Goal: Task Accomplishment & Management: Use online tool/utility

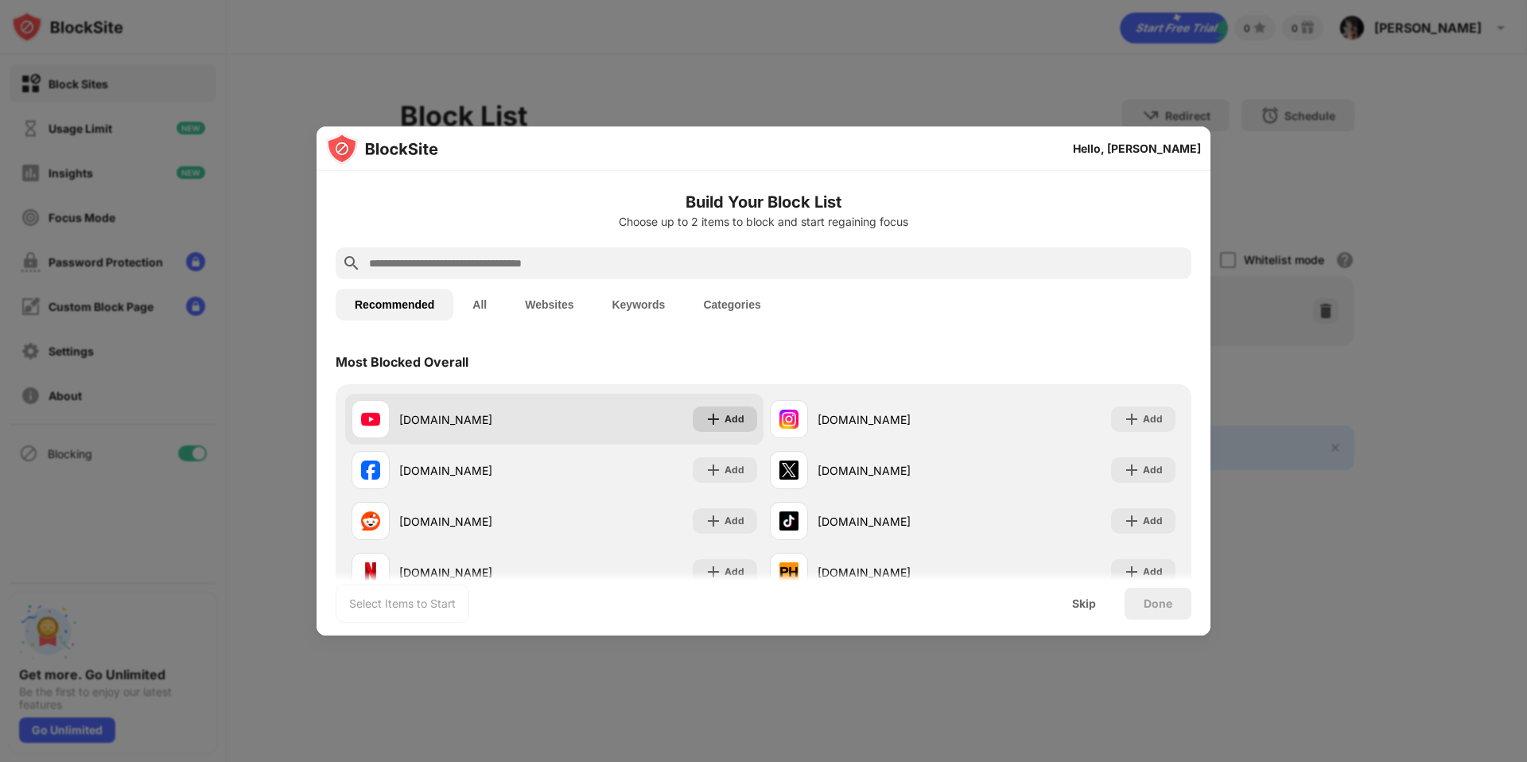
click at [733, 426] on div "Add" at bounding box center [734, 419] width 20 height 16
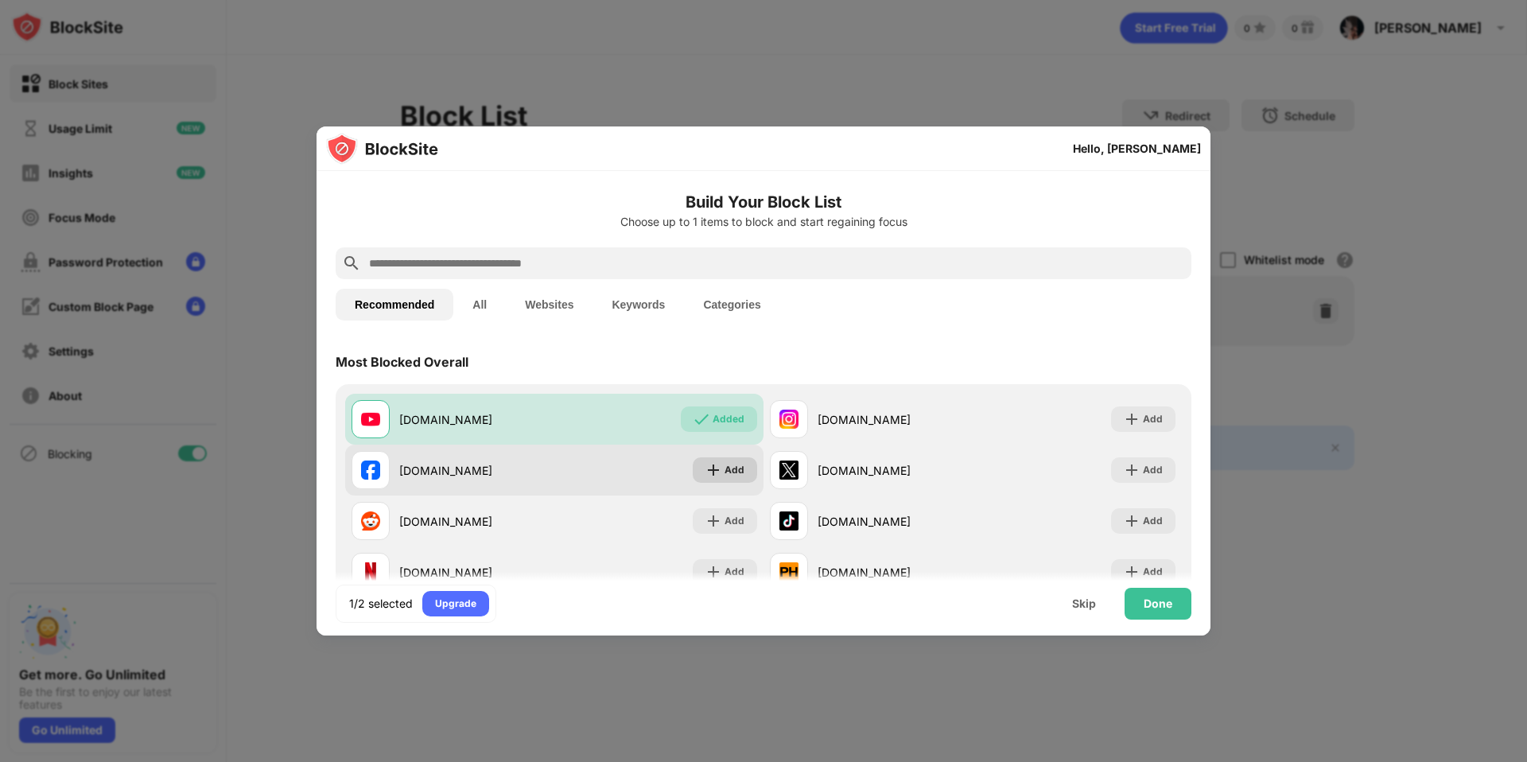
click at [728, 458] on div "Add" at bounding box center [725, 469] width 64 height 25
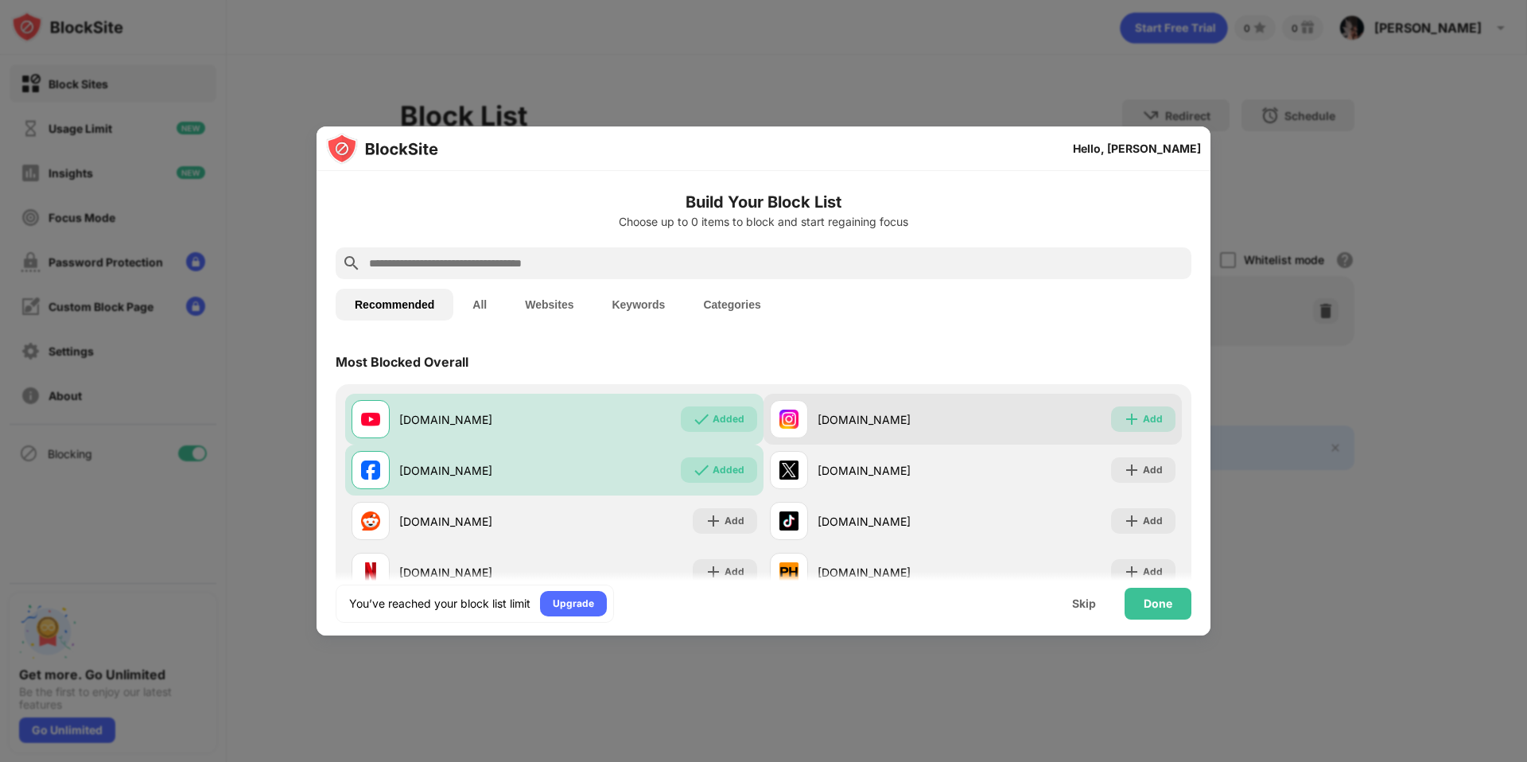
click at [1111, 417] on div "Add" at bounding box center [1143, 418] width 64 height 25
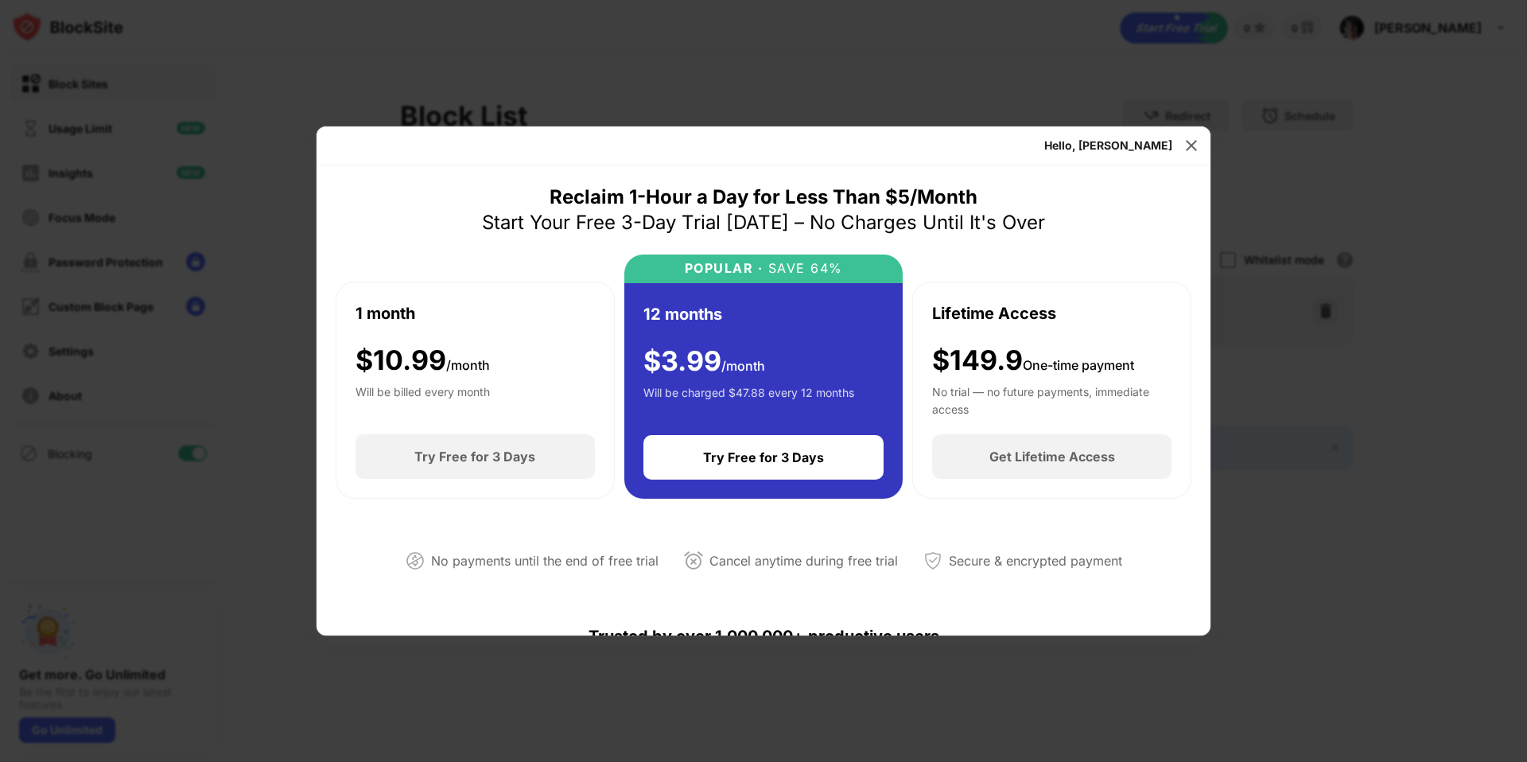
scroll to position [713, 0]
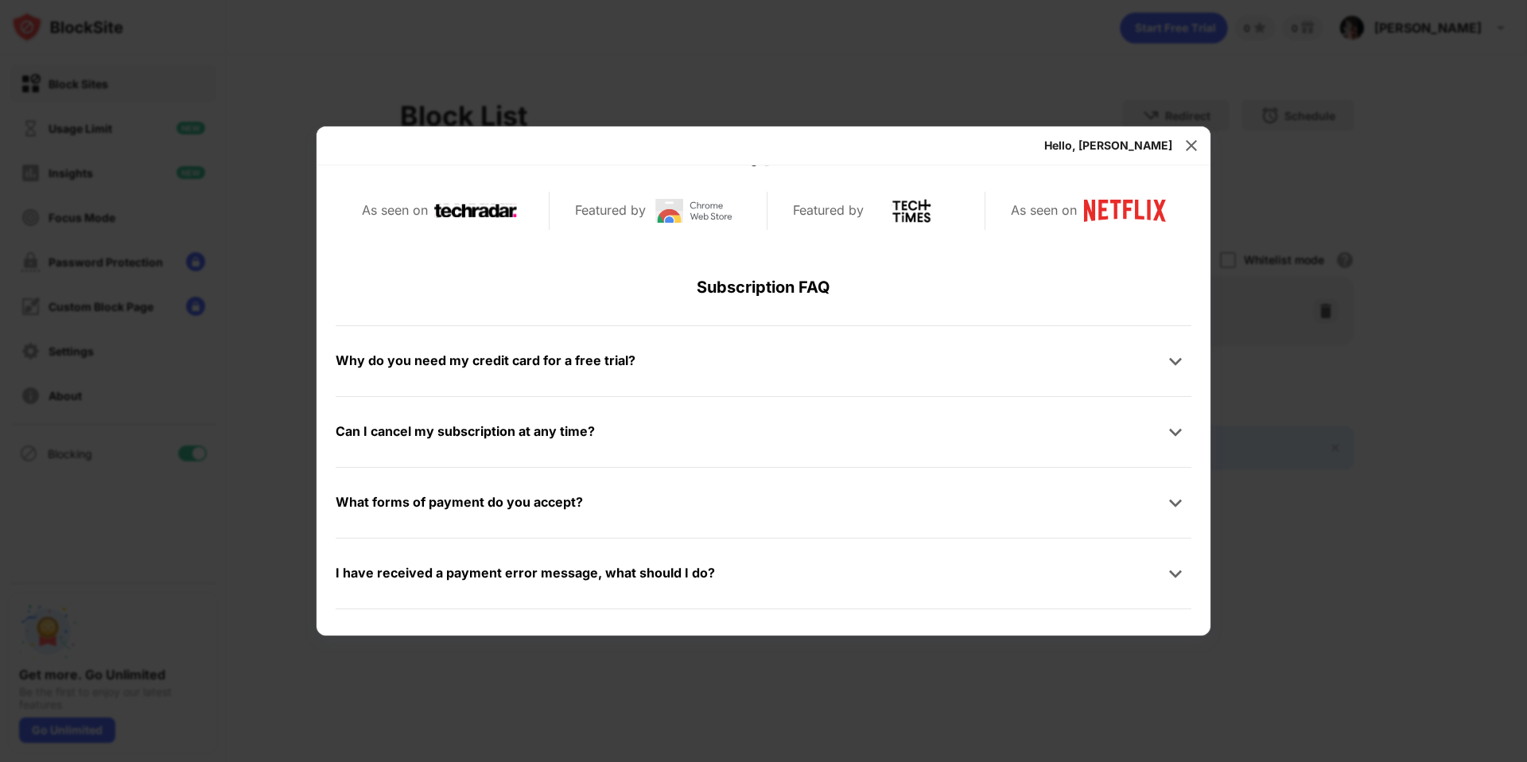
click at [1145, 149] on div "Hello, Georgina" at bounding box center [1108, 145] width 128 height 13
click at [1178, 146] on div "Hello, Georgina" at bounding box center [763, 145] width 894 height 39
click at [1178, 145] on div "Hello, Georgina" at bounding box center [763, 145] width 894 height 39
click at [1188, 143] on img at bounding box center [1191, 146] width 16 height 16
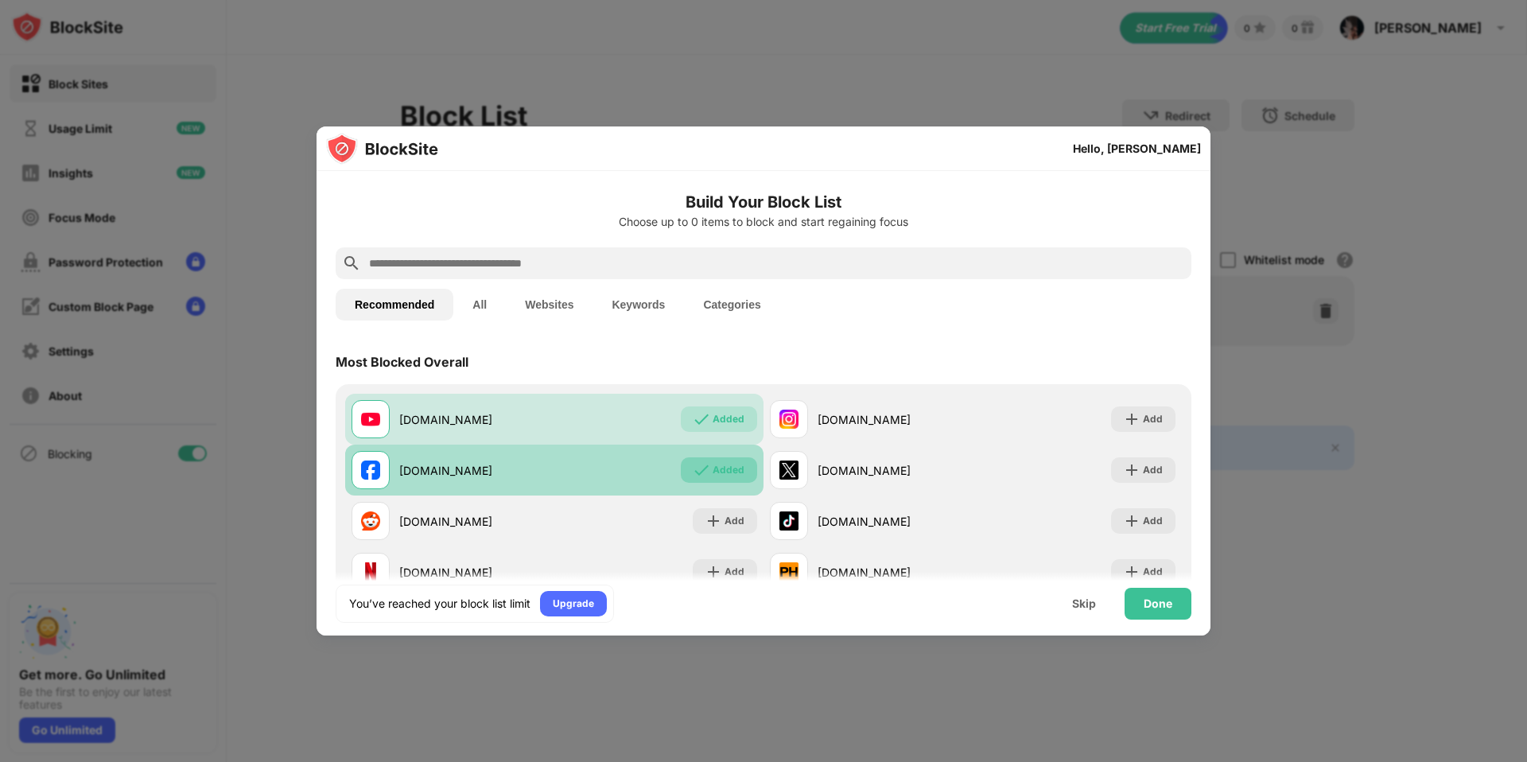
click at [712, 472] on div "Added" at bounding box center [728, 470] width 32 height 16
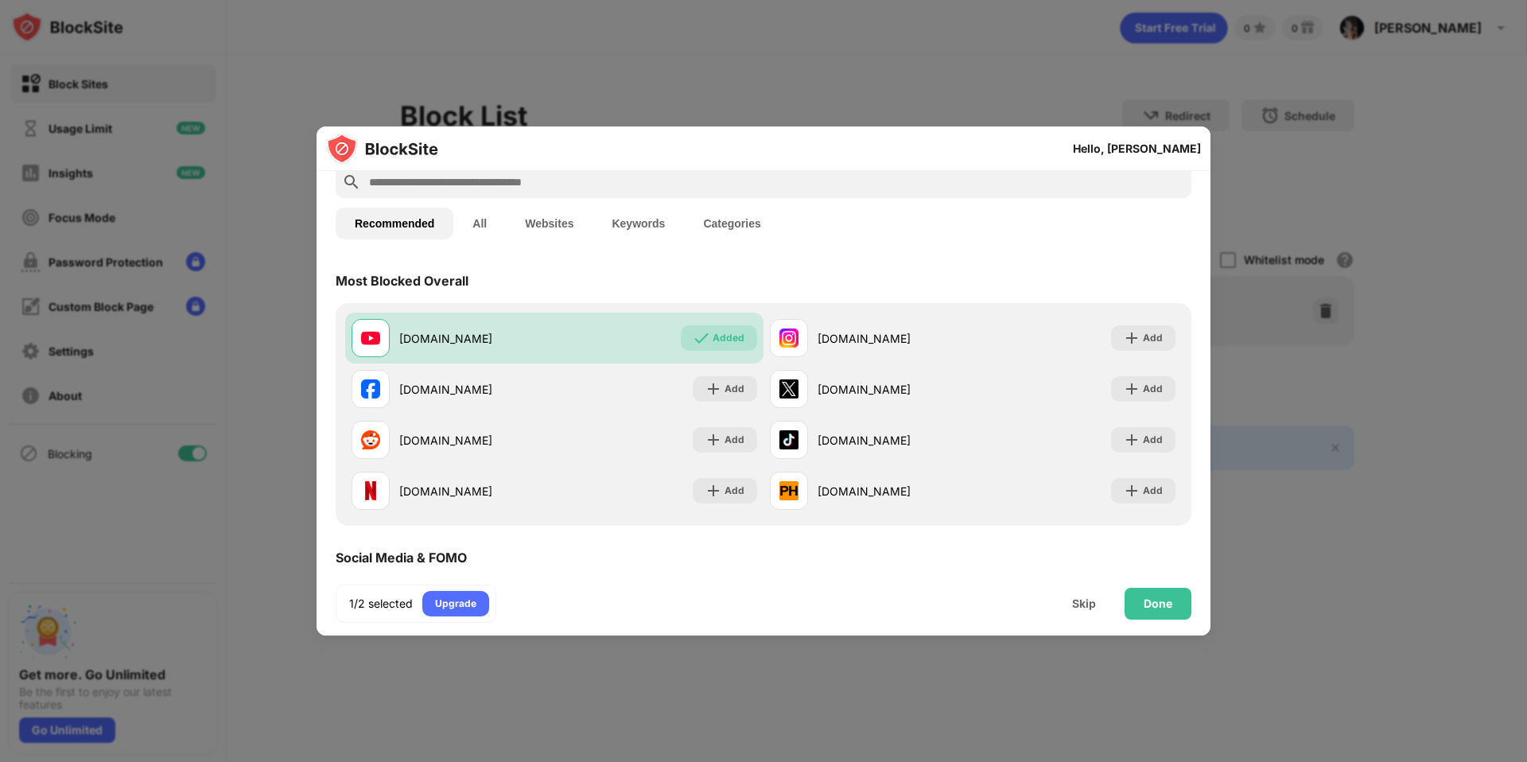
scroll to position [156, 0]
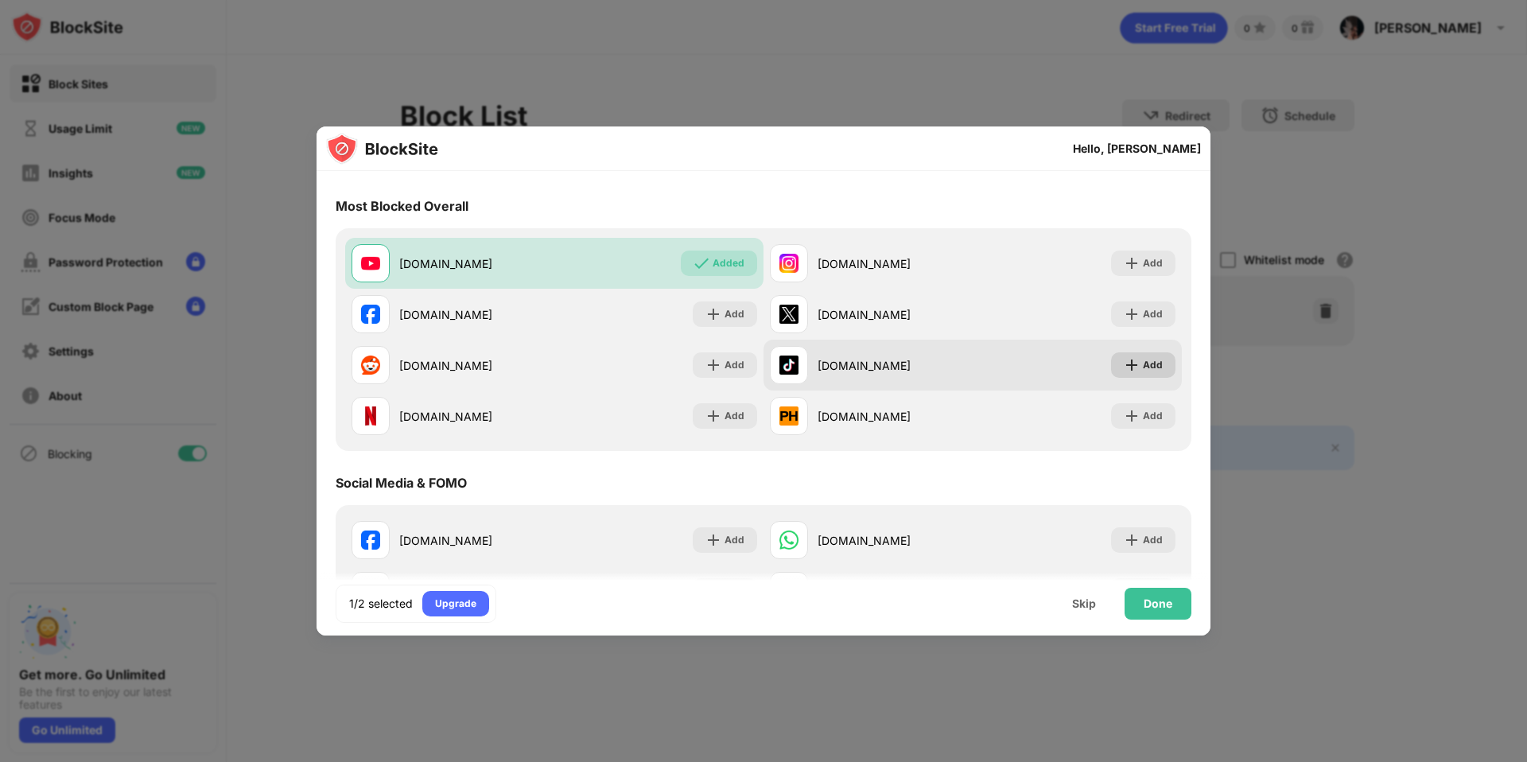
click at [1143, 363] on div "Add" at bounding box center [1153, 365] width 20 height 16
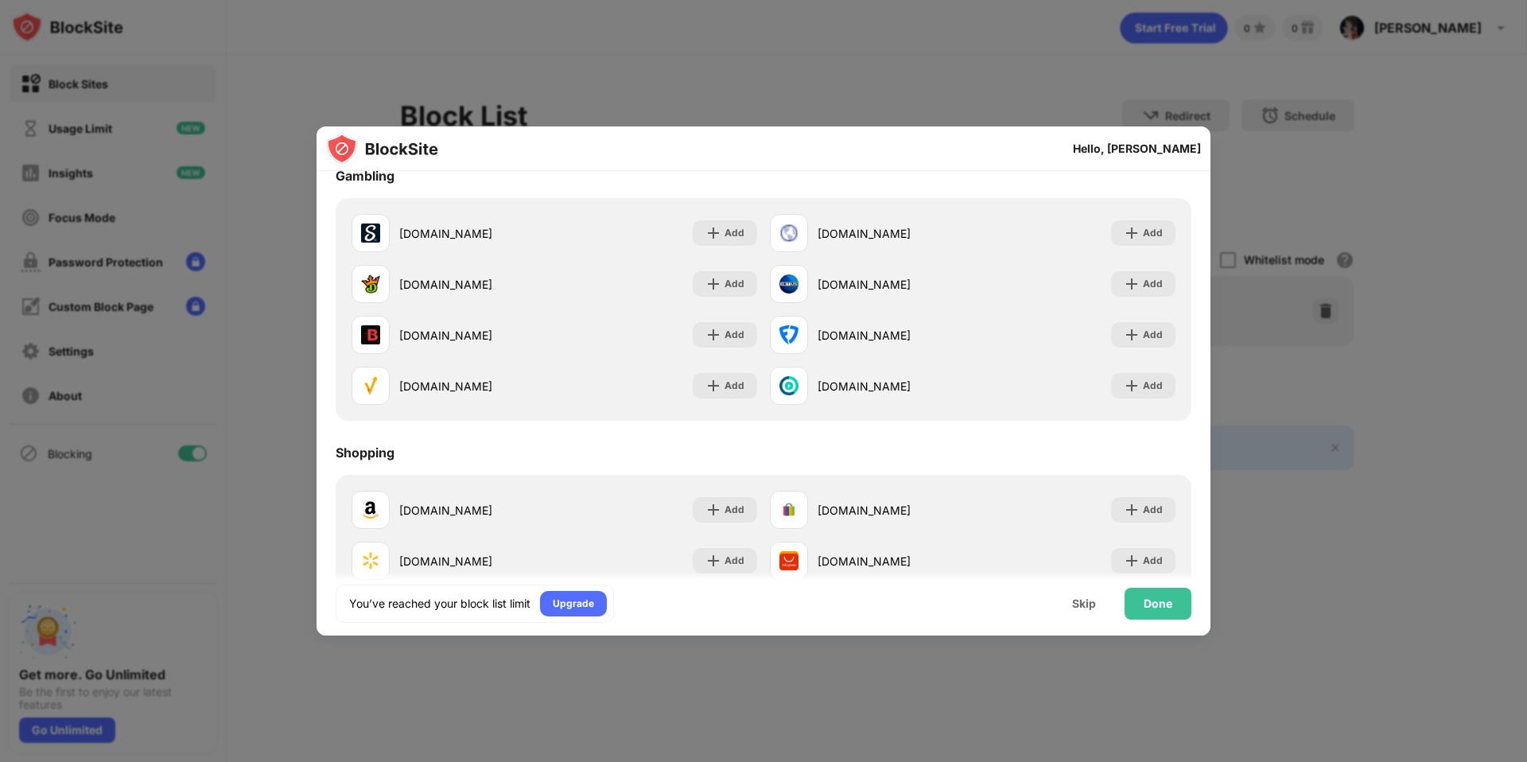
scroll to position [1712, 0]
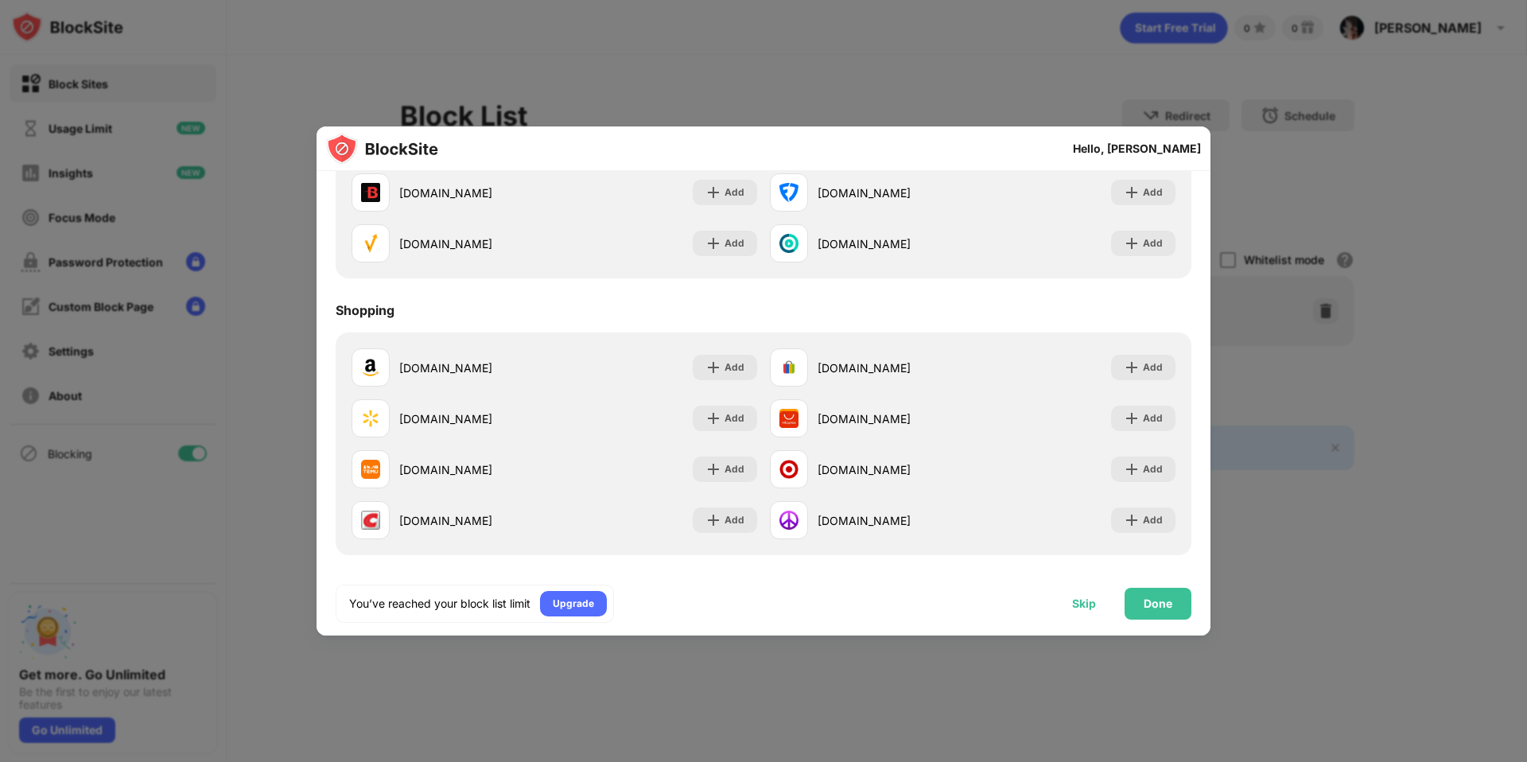
click at [1100, 607] on div "Skip" at bounding box center [1084, 604] width 62 height 32
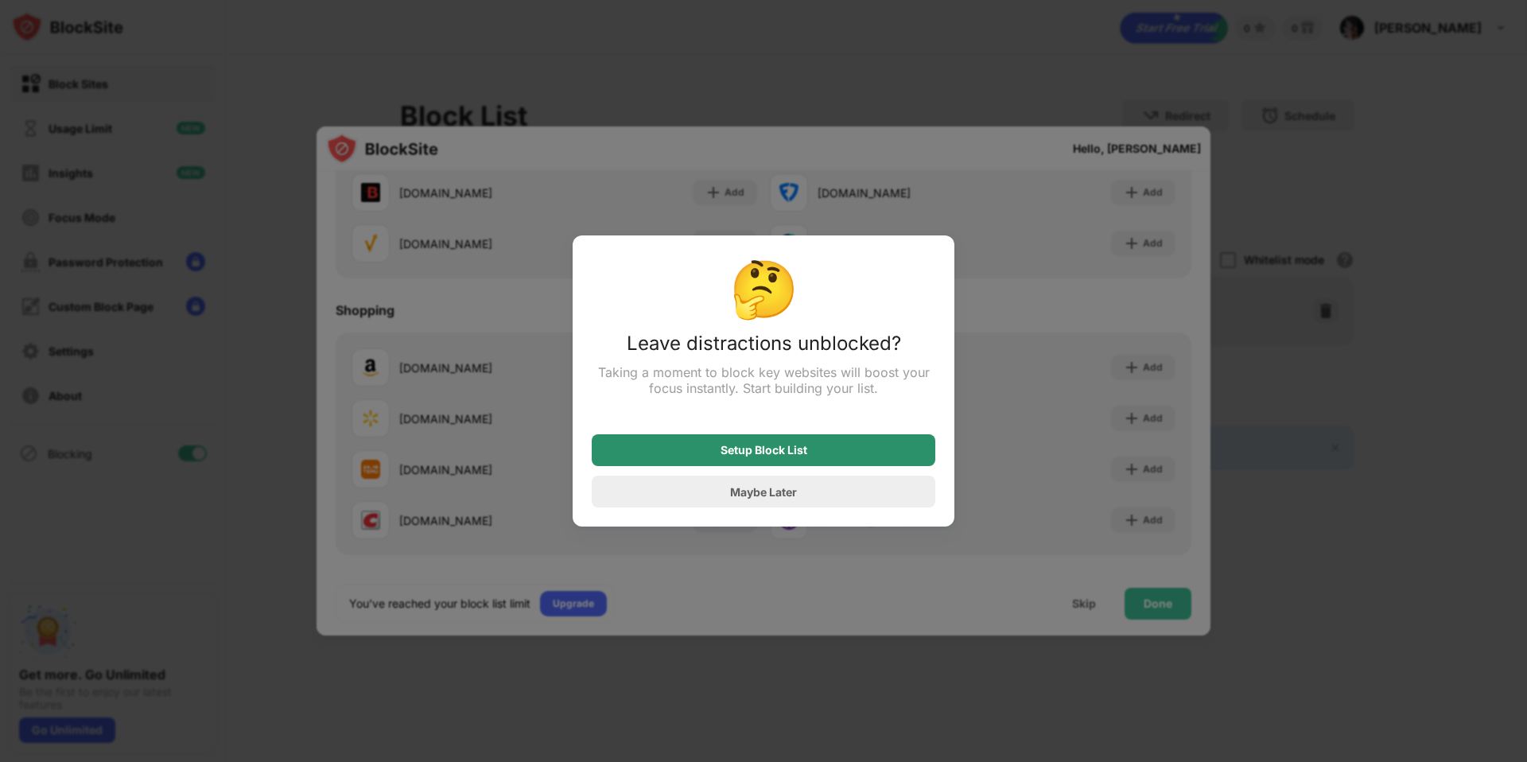
click at [794, 452] on div "Setup Block List" at bounding box center [763, 450] width 87 height 13
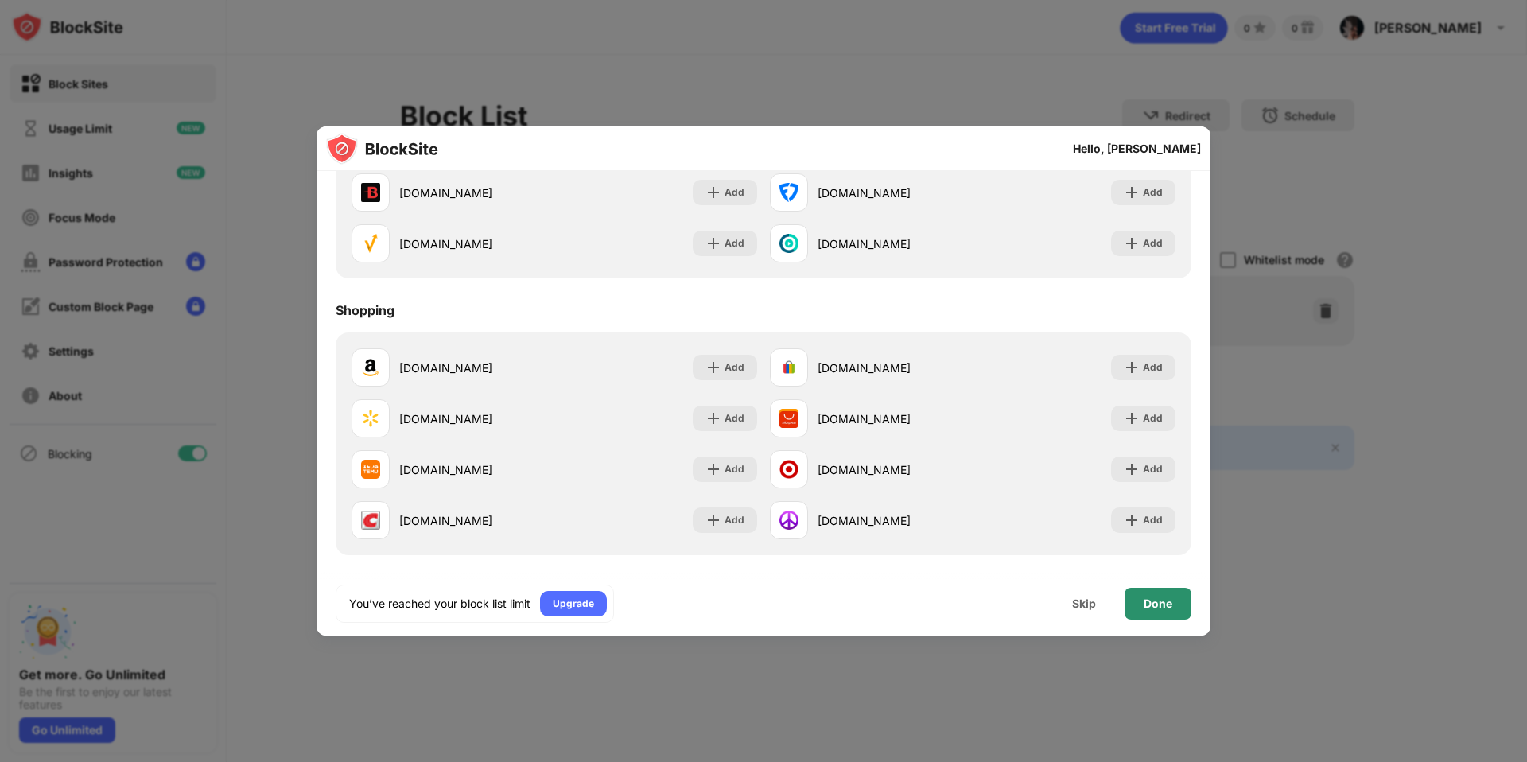
click at [1163, 593] on div "Done" at bounding box center [1157, 604] width 67 height 32
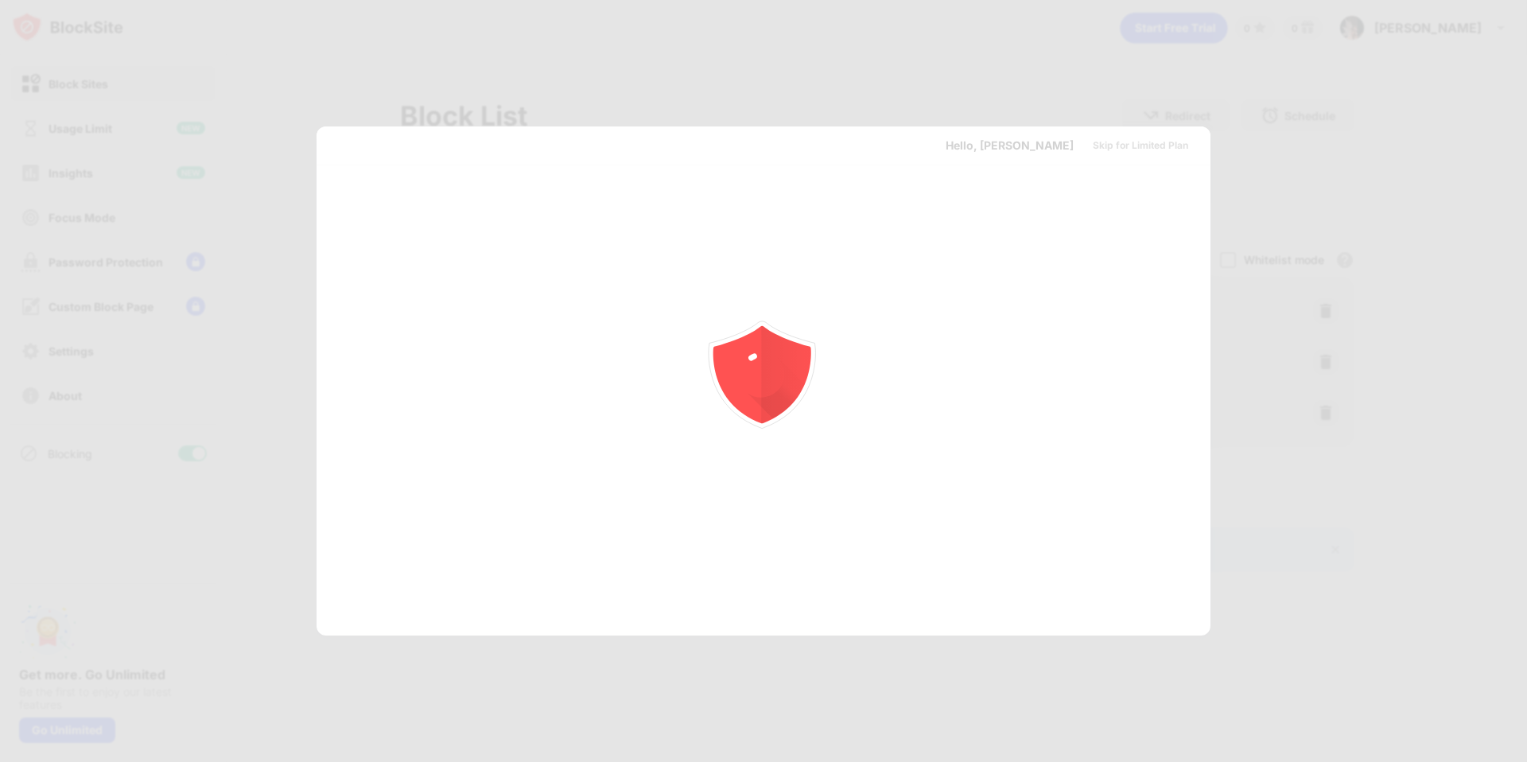
scroll to position [0, 0]
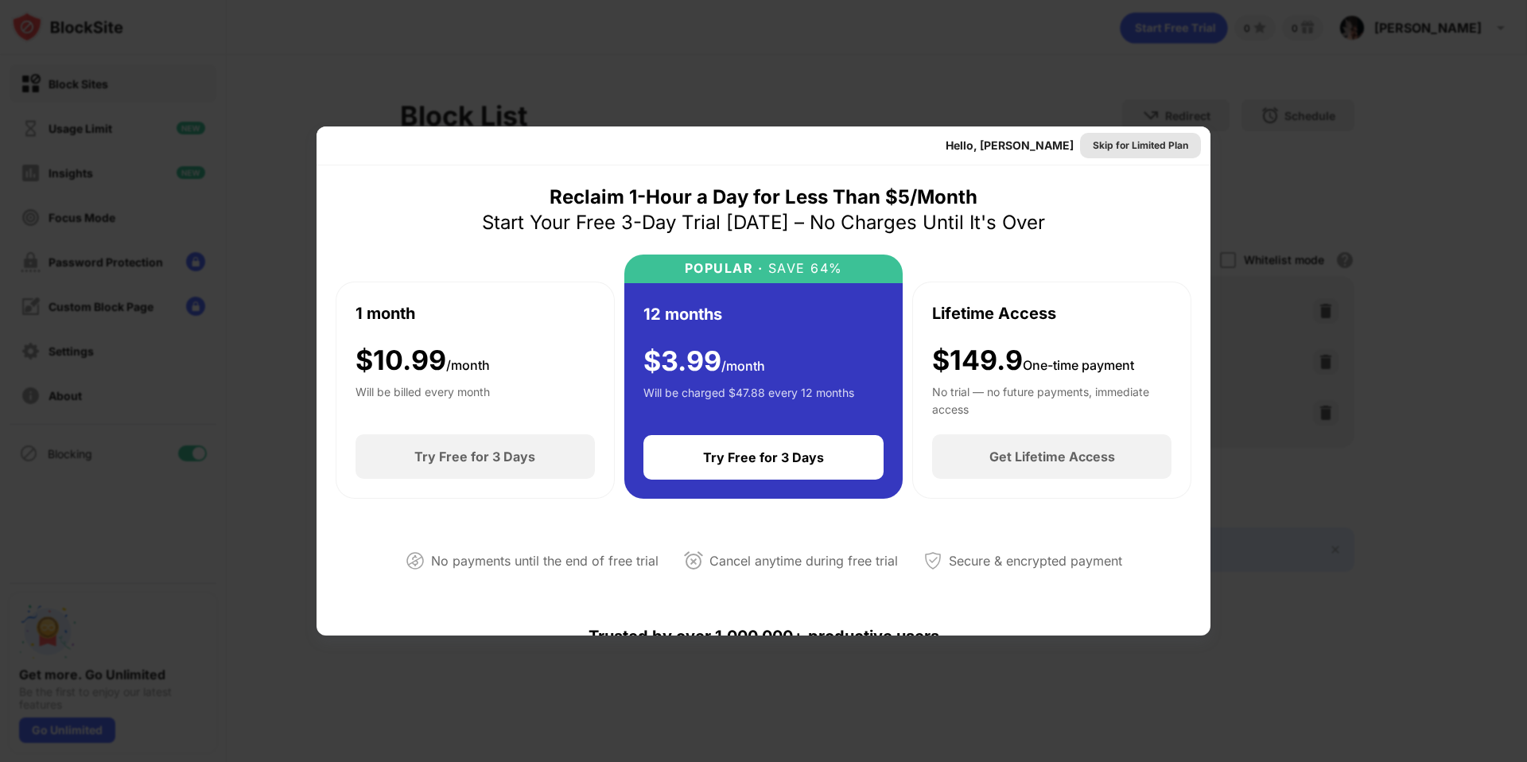
click at [1137, 145] on div "Skip for Limited Plan" at bounding box center [1140, 146] width 95 height 16
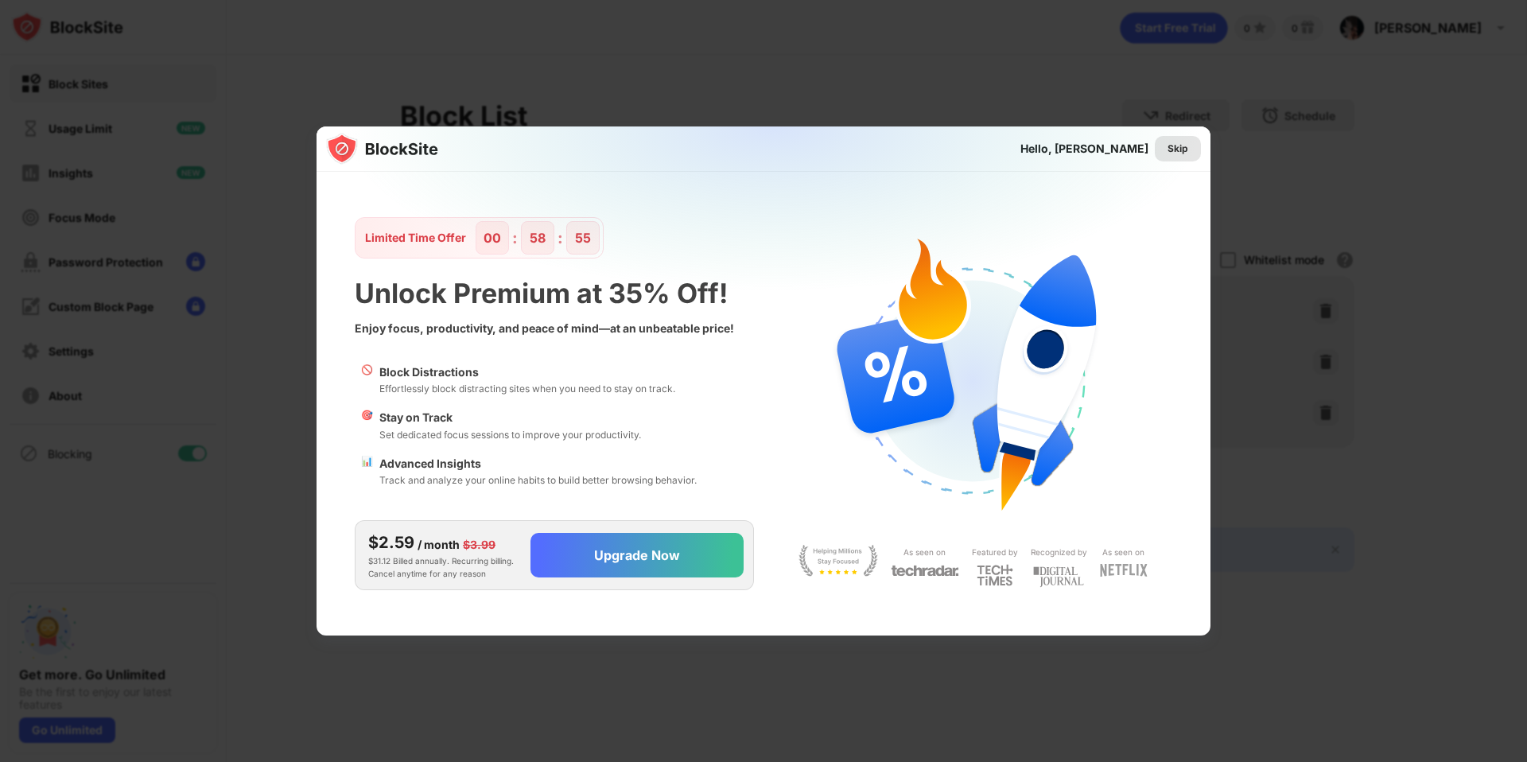
click at [1169, 138] on div "Skip" at bounding box center [1178, 148] width 46 height 25
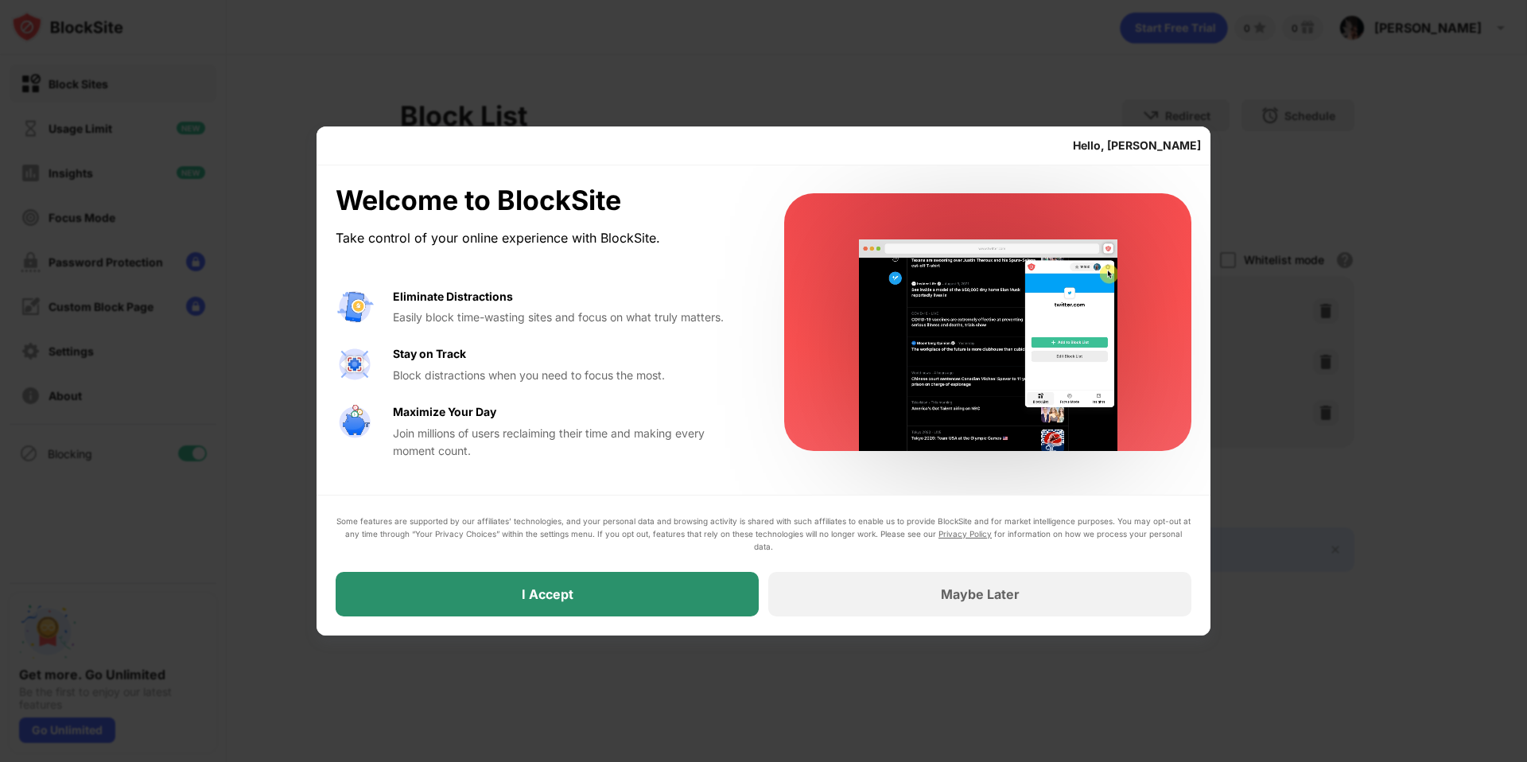
click at [695, 614] on div "I Accept" at bounding box center [547, 594] width 423 height 45
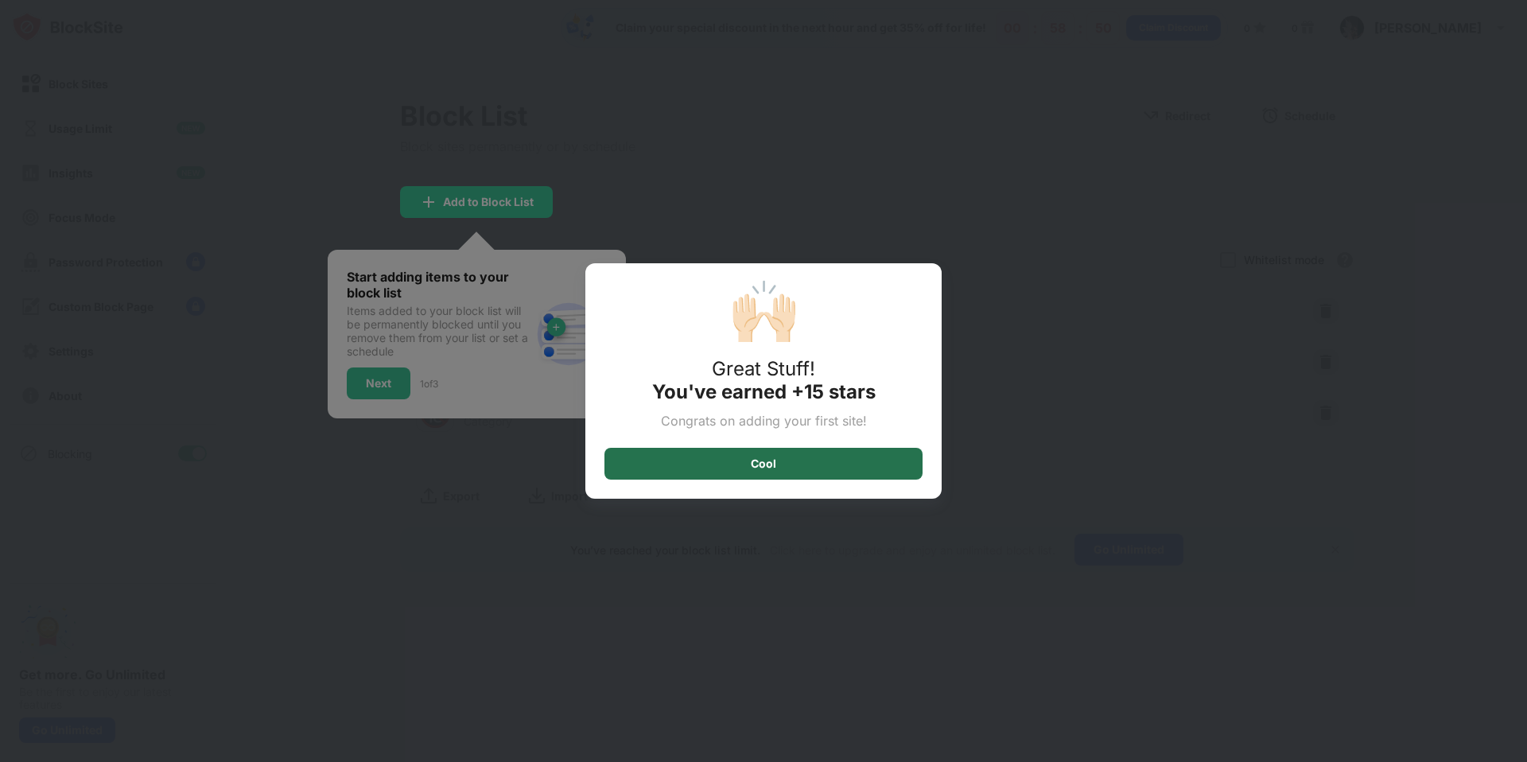
click at [768, 462] on div "Cool" at bounding box center [763, 463] width 25 height 13
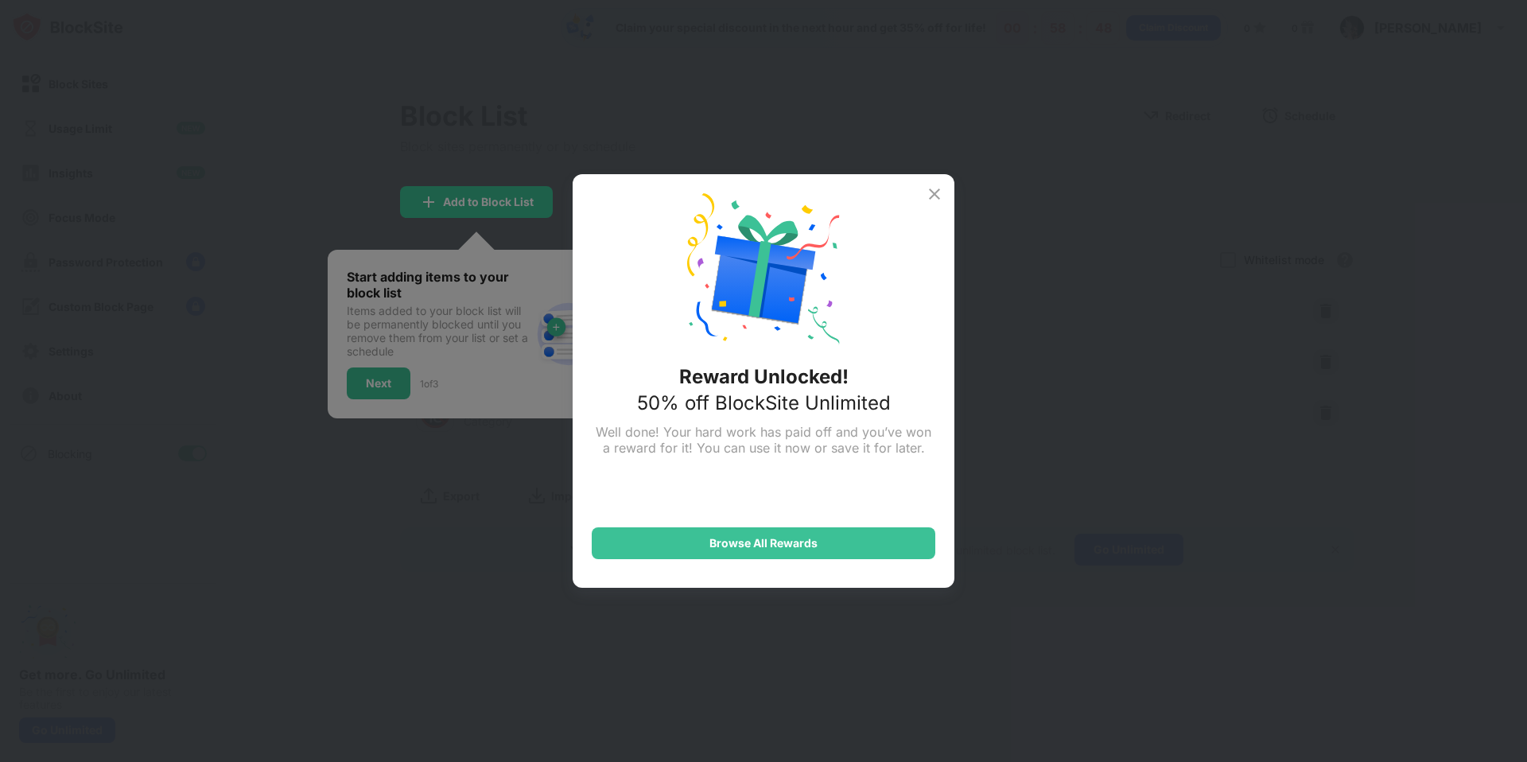
click at [929, 196] on img at bounding box center [934, 193] width 19 height 19
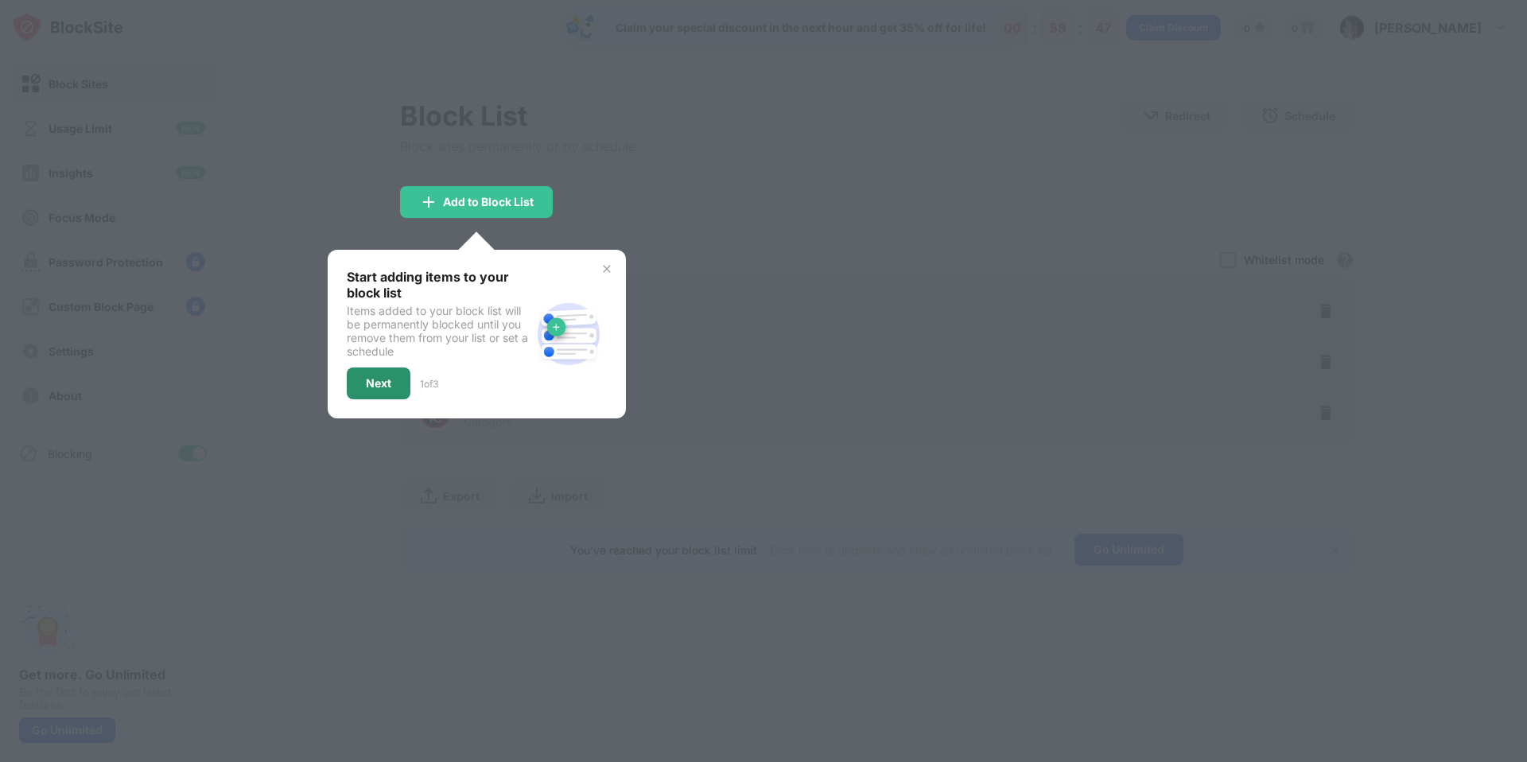
click at [388, 389] on div "Next" at bounding box center [379, 383] width 64 height 32
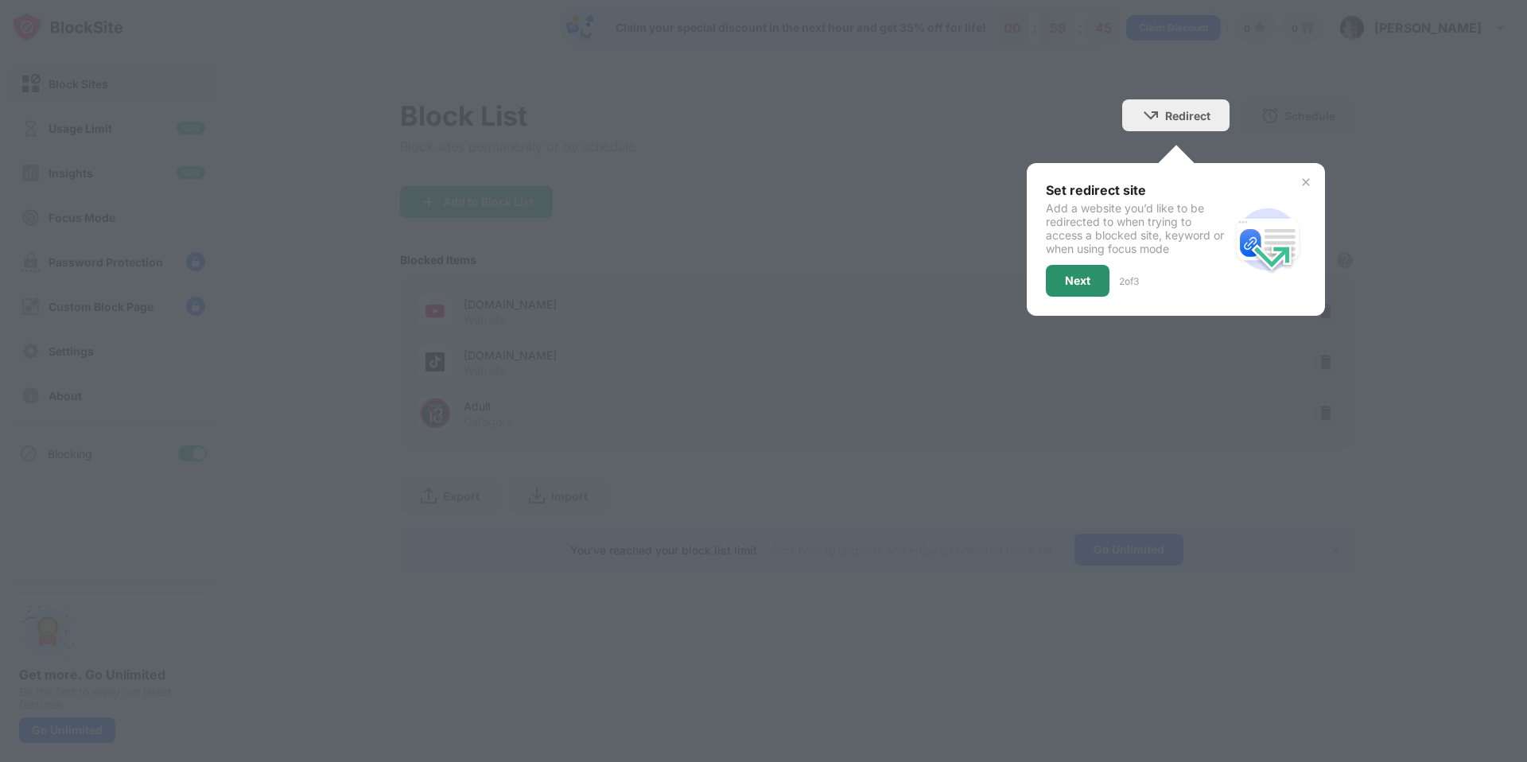
click at [1071, 285] on div "Next" at bounding box center [1077, 280] width 25 height 13
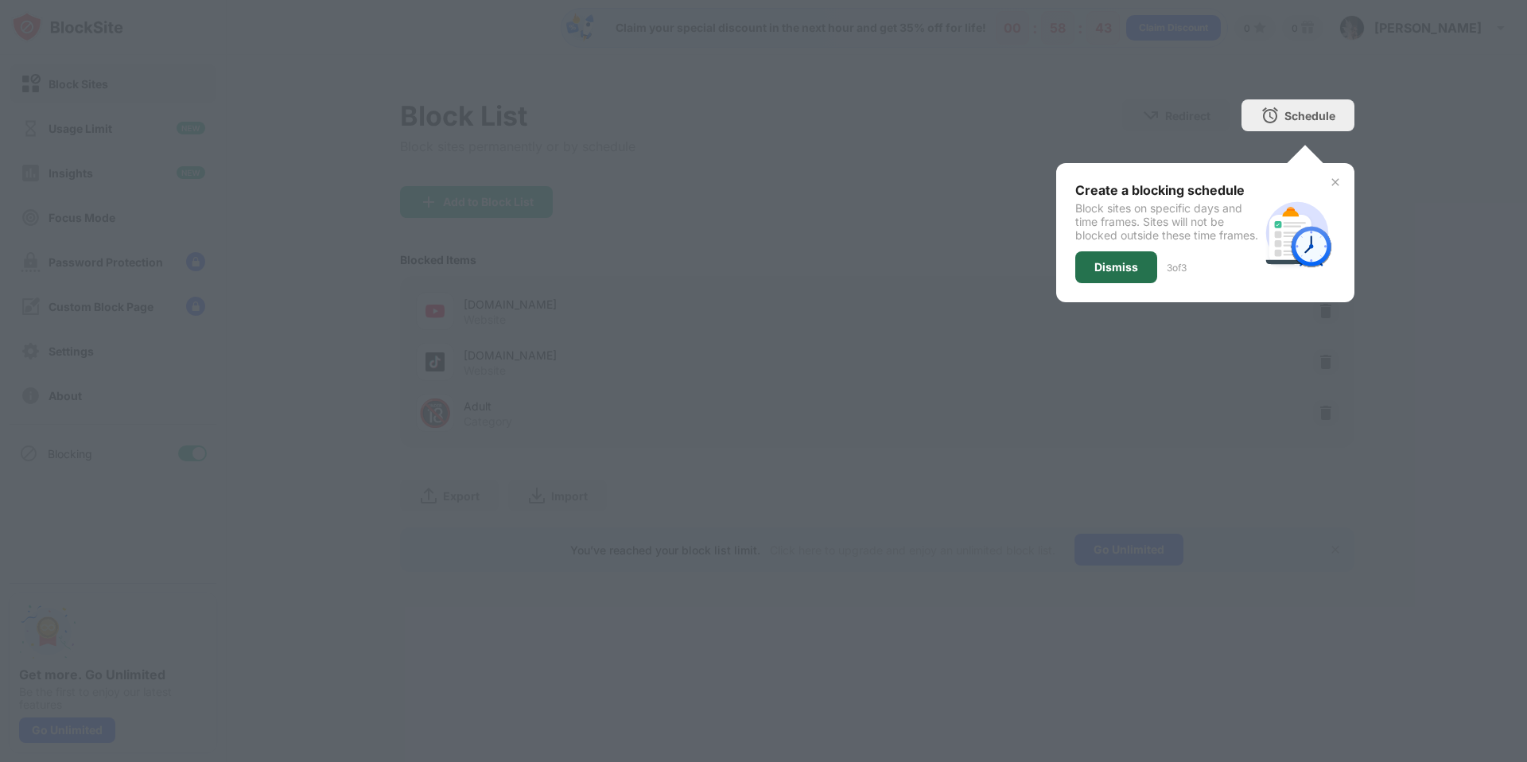
click at [1101, 274] on div "Dismiss" at bounding box center [1116, 267] width 44 height 13
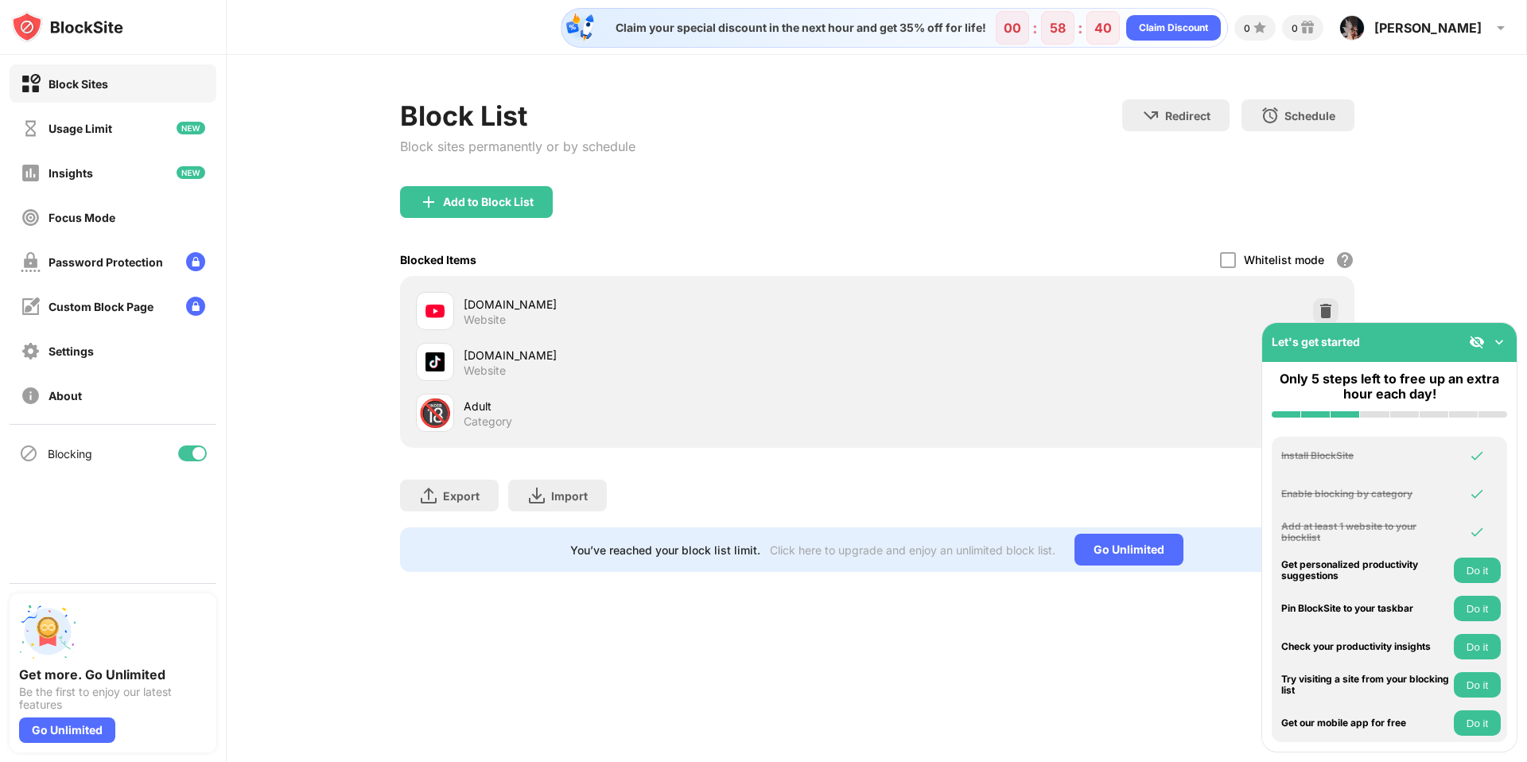
click at [1501, 336] on img at bounding box center [1499, 342] width 16 height 16
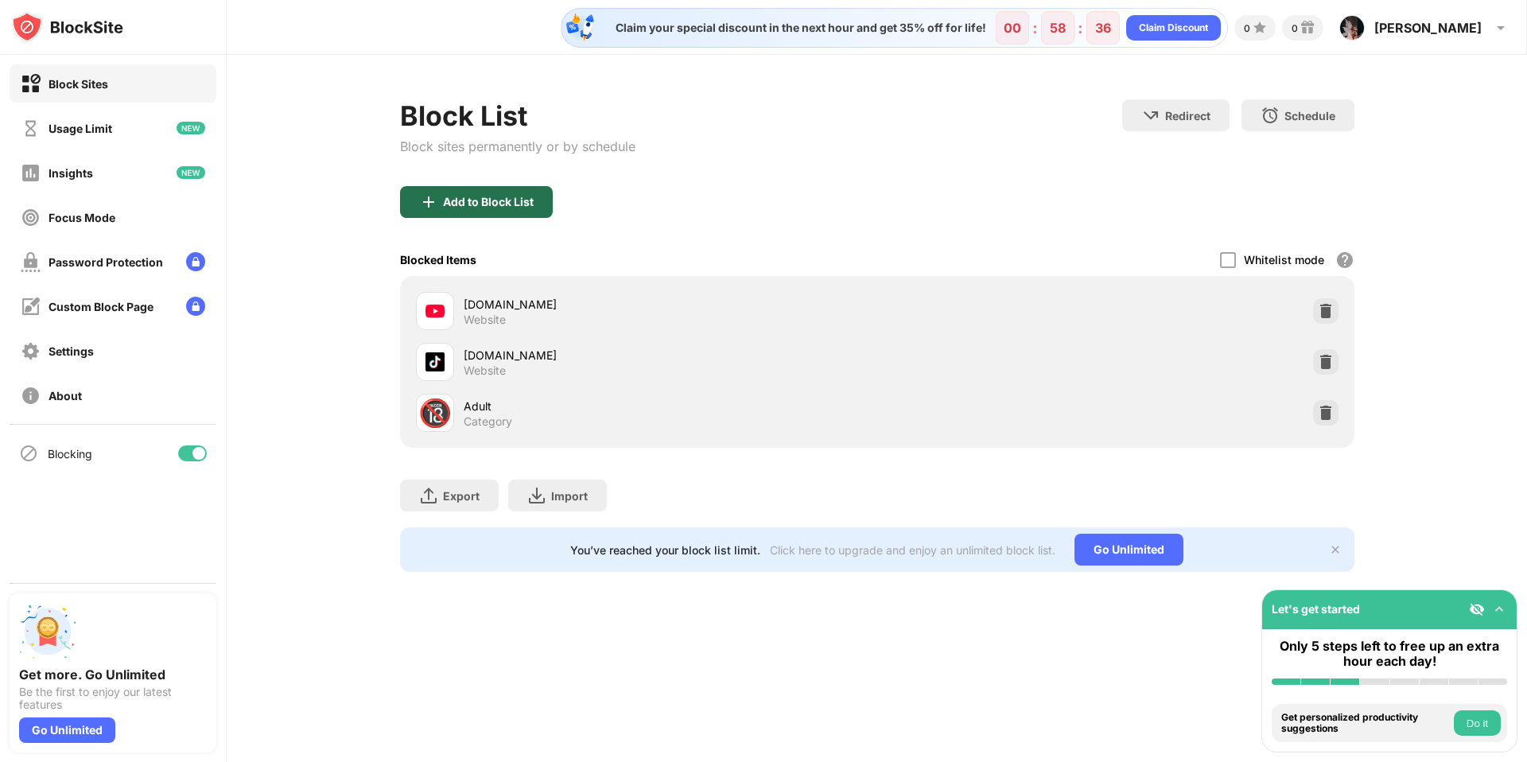
click at [514, 202] on div "Add to Block List" at bounding box center [488, 202] width 91 height 13
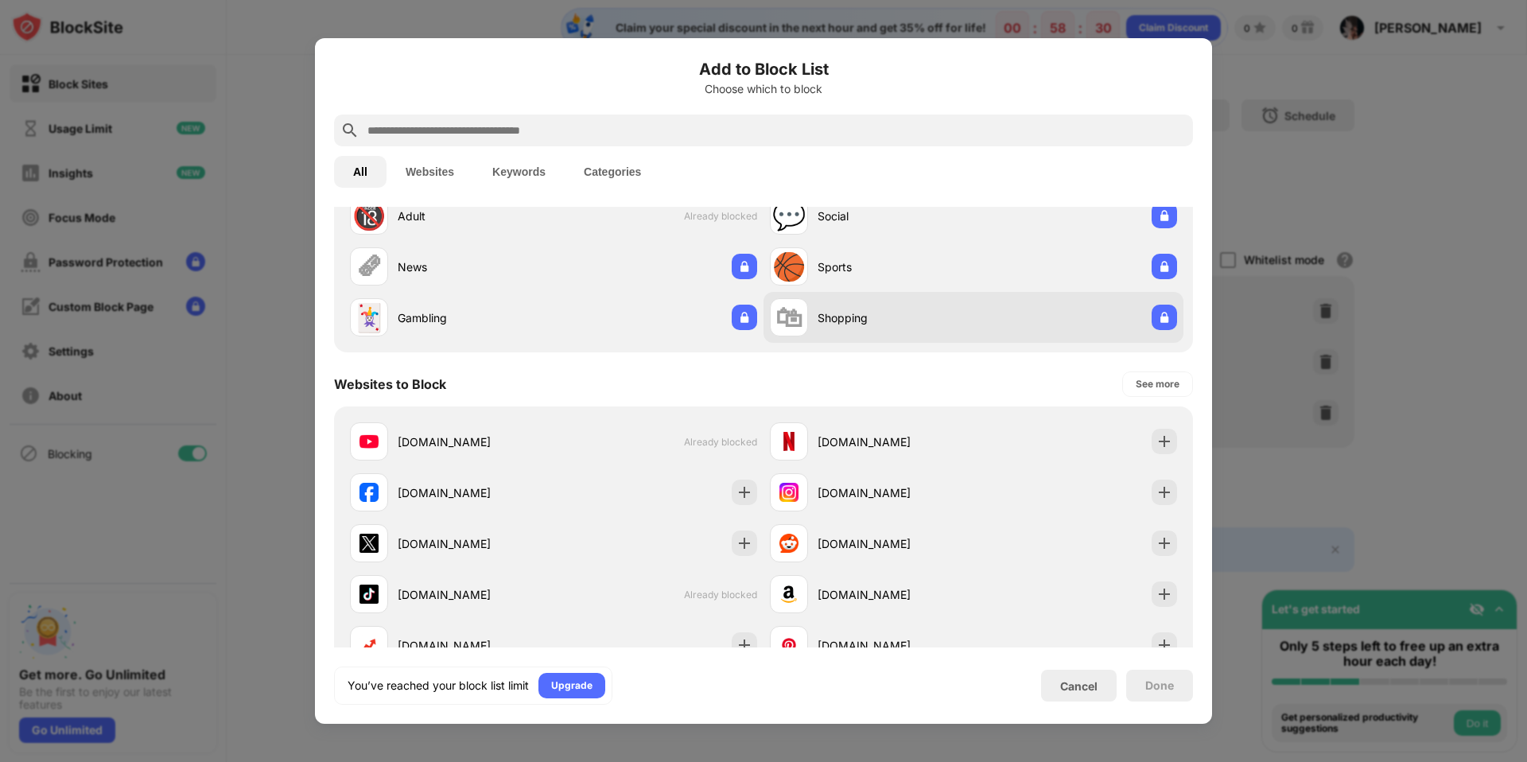
scroll to position [176, 0]
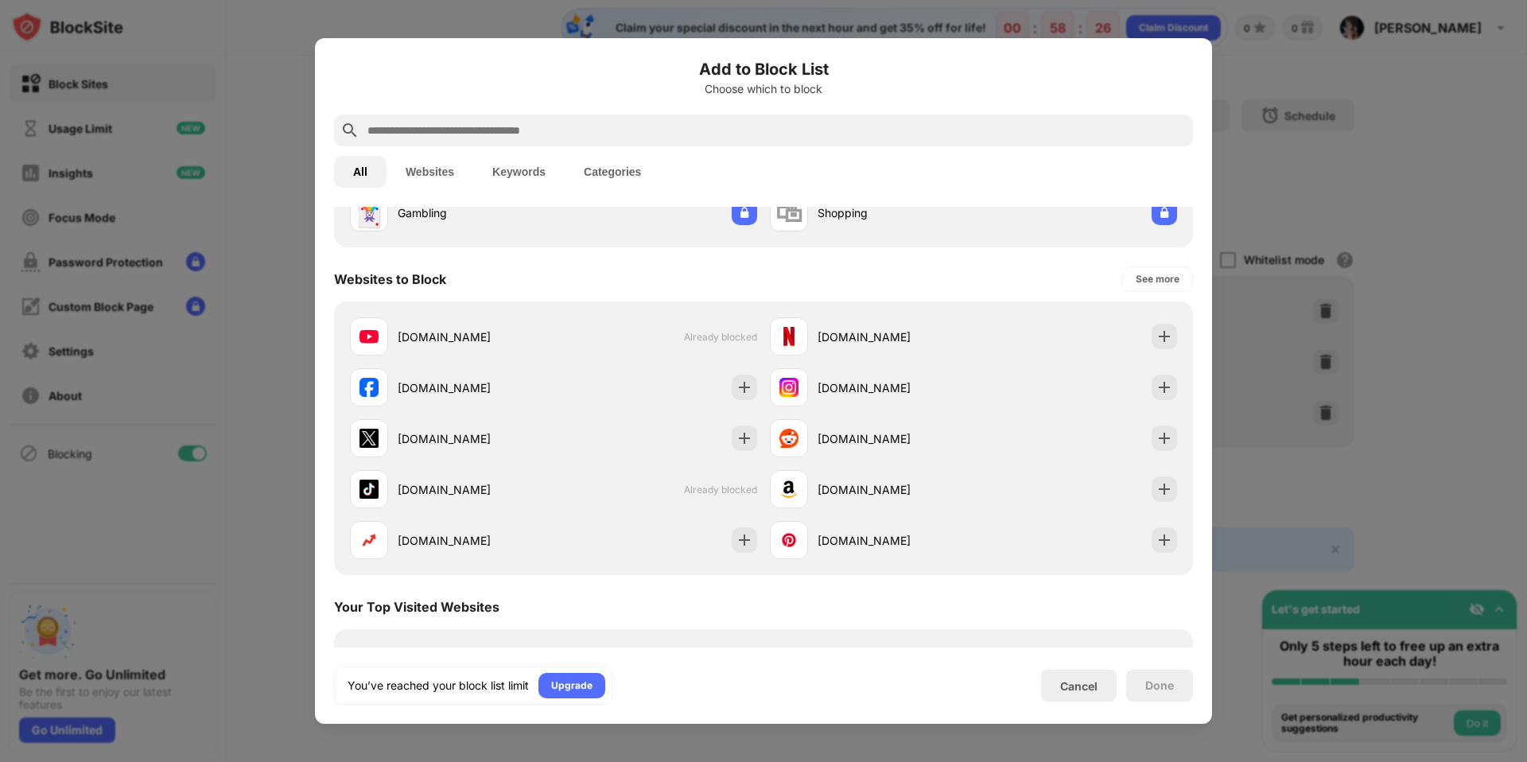
click at [1384, 207] on div at bounding box center [763, 381] width 1527 height 762
